Goal: Information Seeking & Learning: Learn about a topic

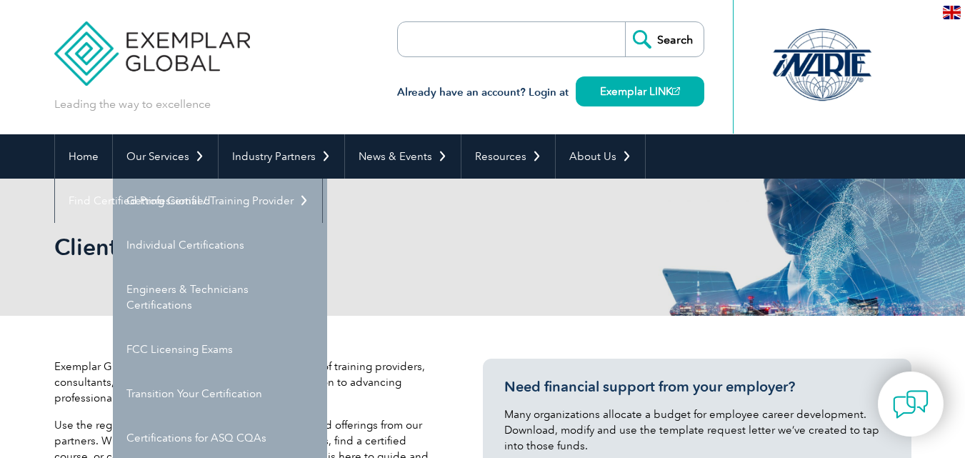
select select "[GEOGRAPHIC_DATA]"
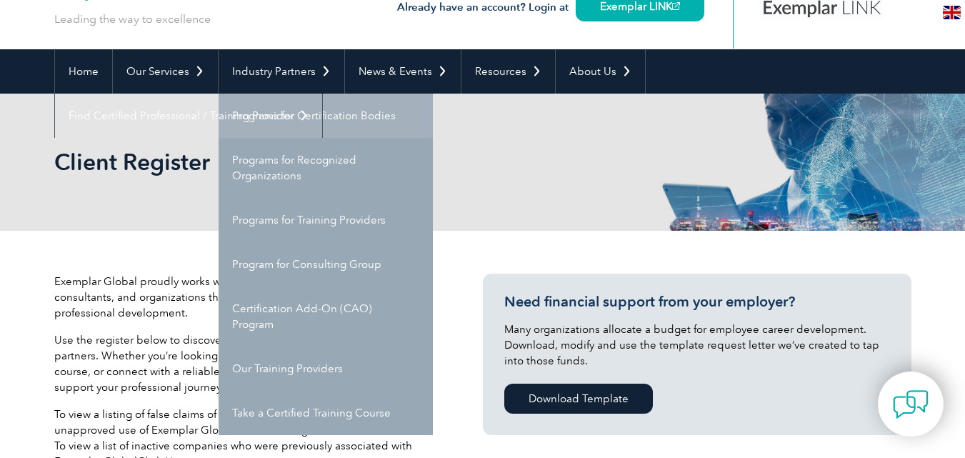
scroll to position [71, 0]
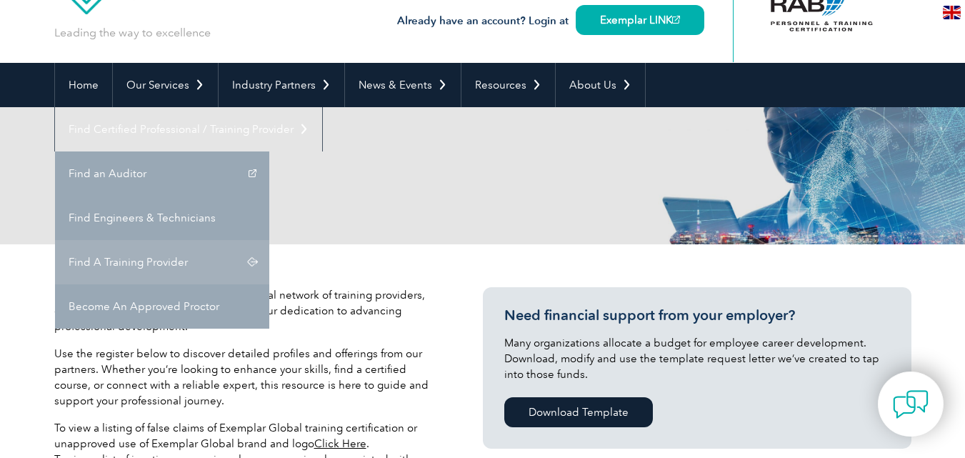
click at [269, 240] on link "Find A Training Provider" at bounding box center [162, 262] width 214 height 44
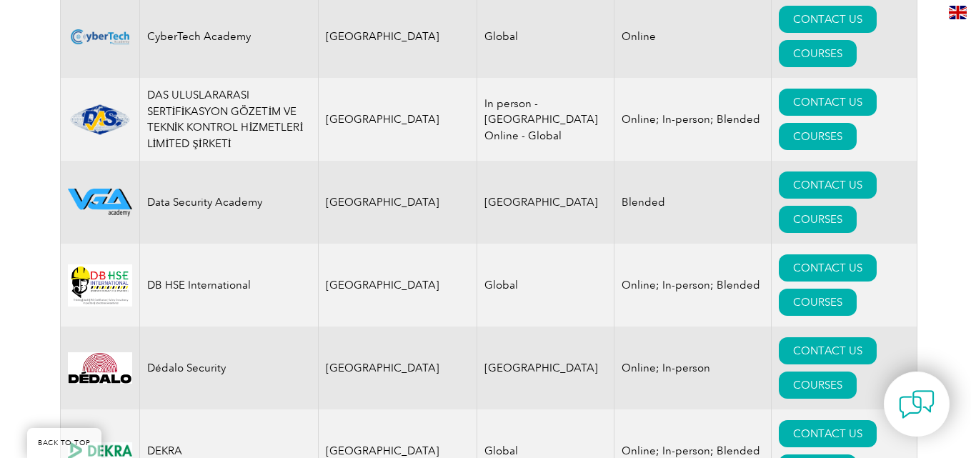
scroll to position [5785, 0]
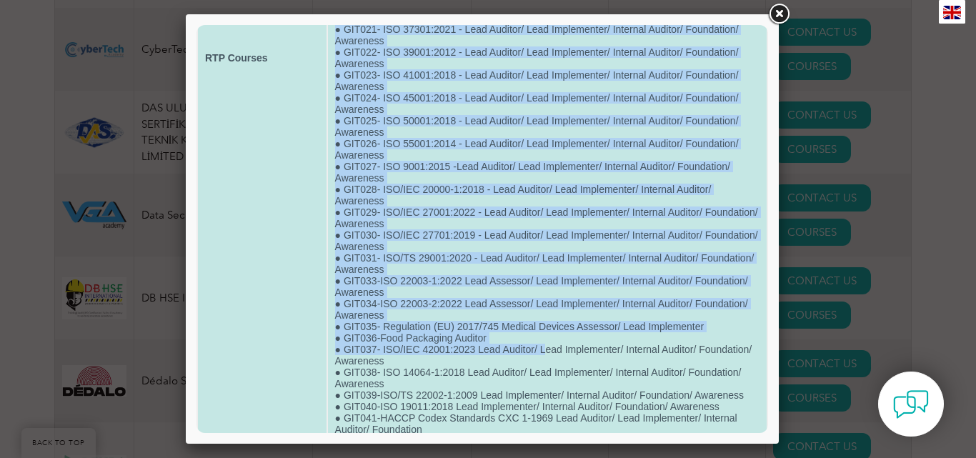
scroll to position [690, 0]
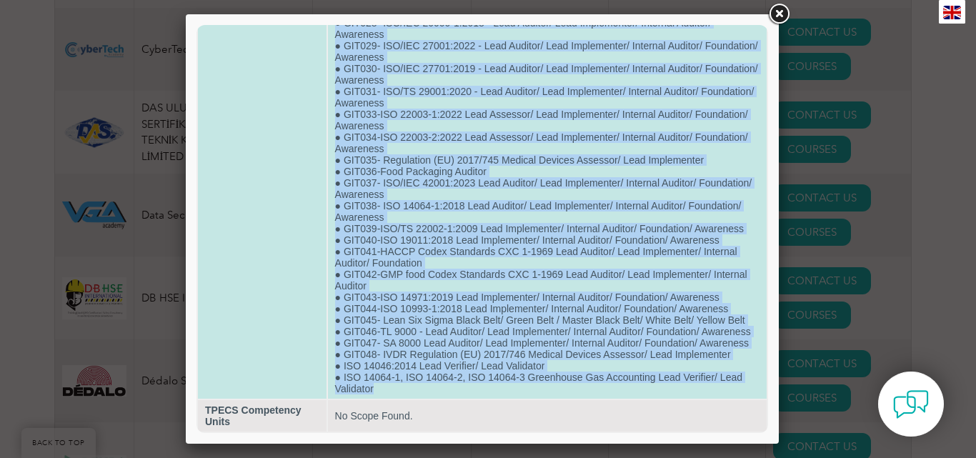
drag, startPoint x: 333, startPoint y: 69, endPoint x: 577, endPoint y: 387, distance: 400.8
copy td "● LOR533-Ipsum Dolor sit Ametconsectet Adipis ● ELI956-SE 62152:3221 - Doei Tem…"
